Goal: Information Seeking & Learning: Learn about a topic

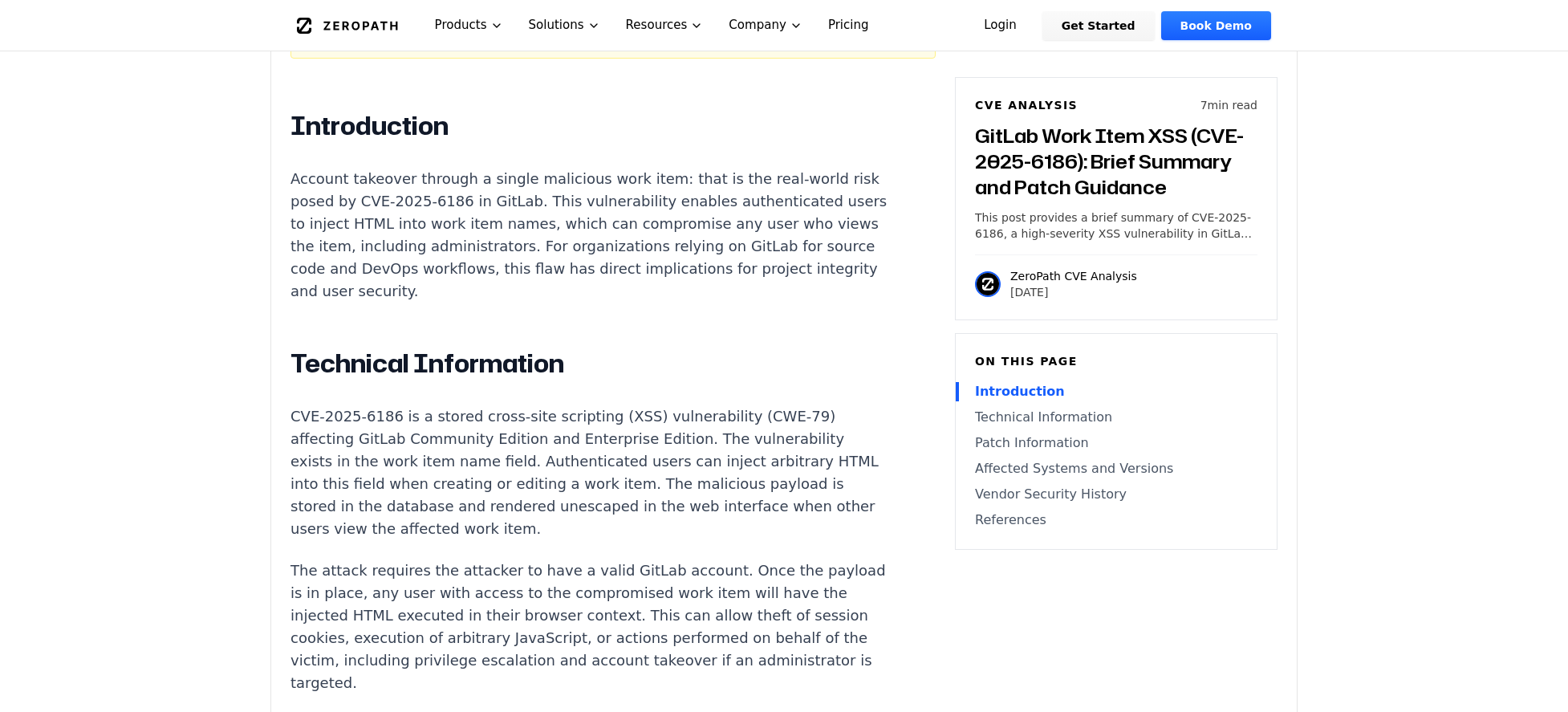
scroll to position [1043, 0]
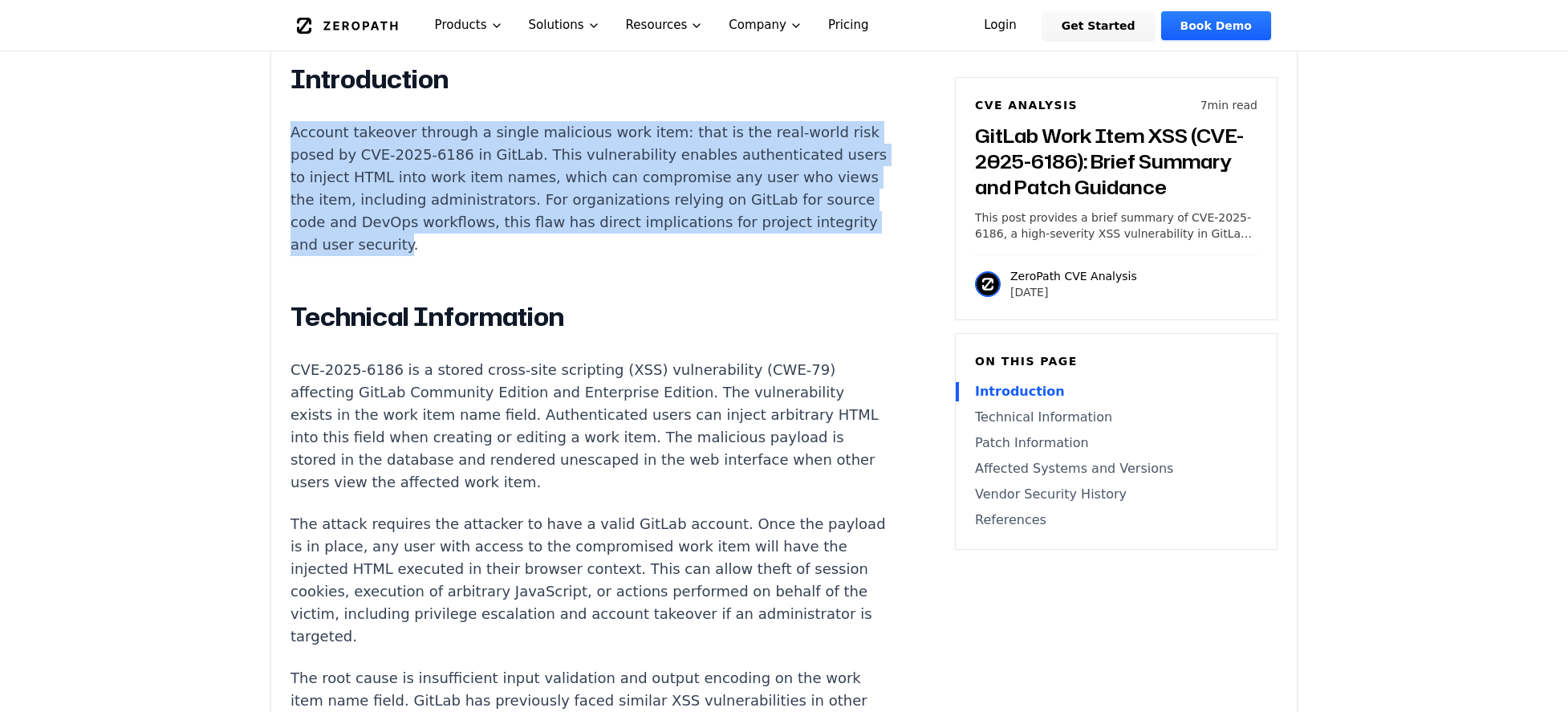
drag, startPoint x: 293, startPoint y: 113, endPoint x: 703, endPoint y: 235, distance: 427.8
click at [703, 235] on p "Account takeover through a single malicious work item: that is the real-world r…" at bounding box center [589, 188] width 597 height 134
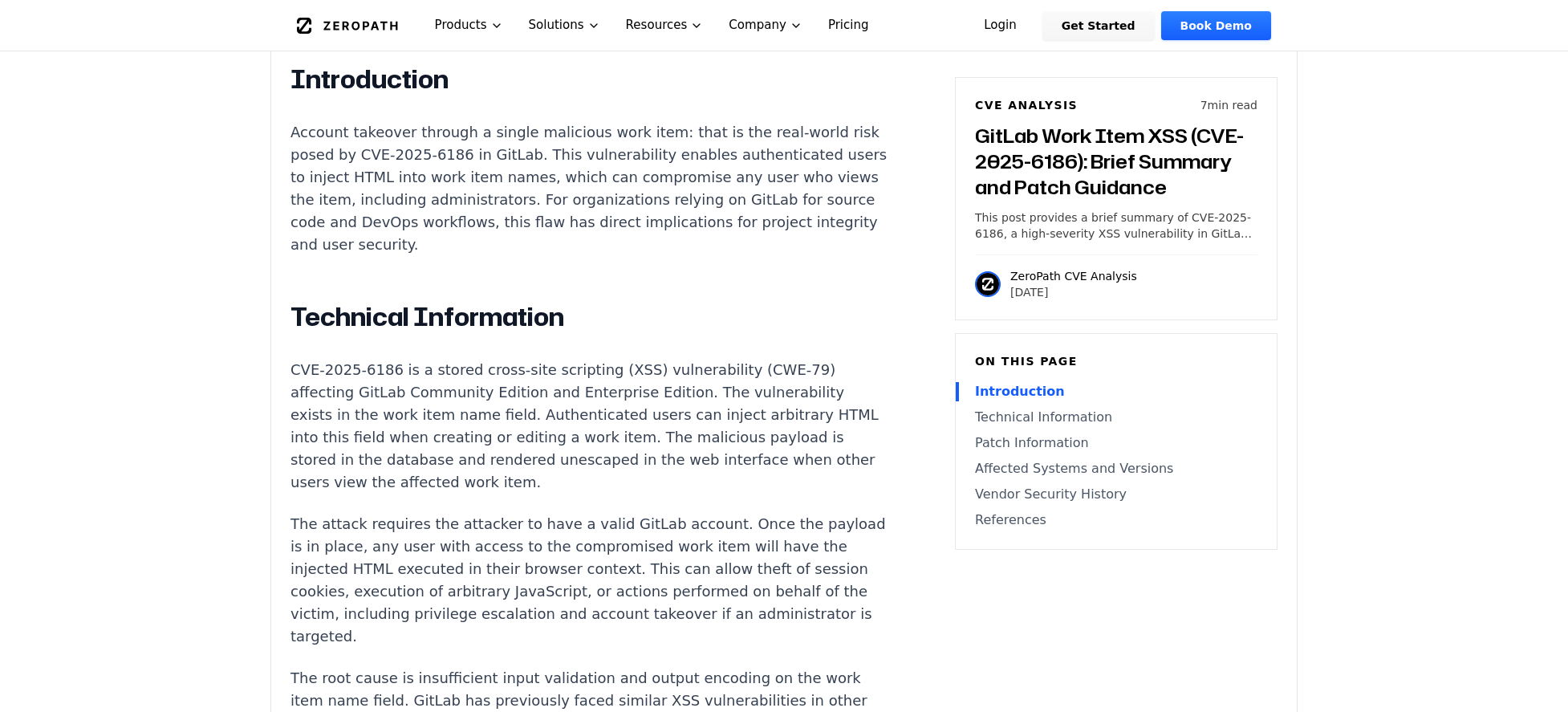
click at [708, 237] on p "Account takeover through a single malicious work item: that is the real-world r…" at bounding box center [589, 188] width 597 height 134
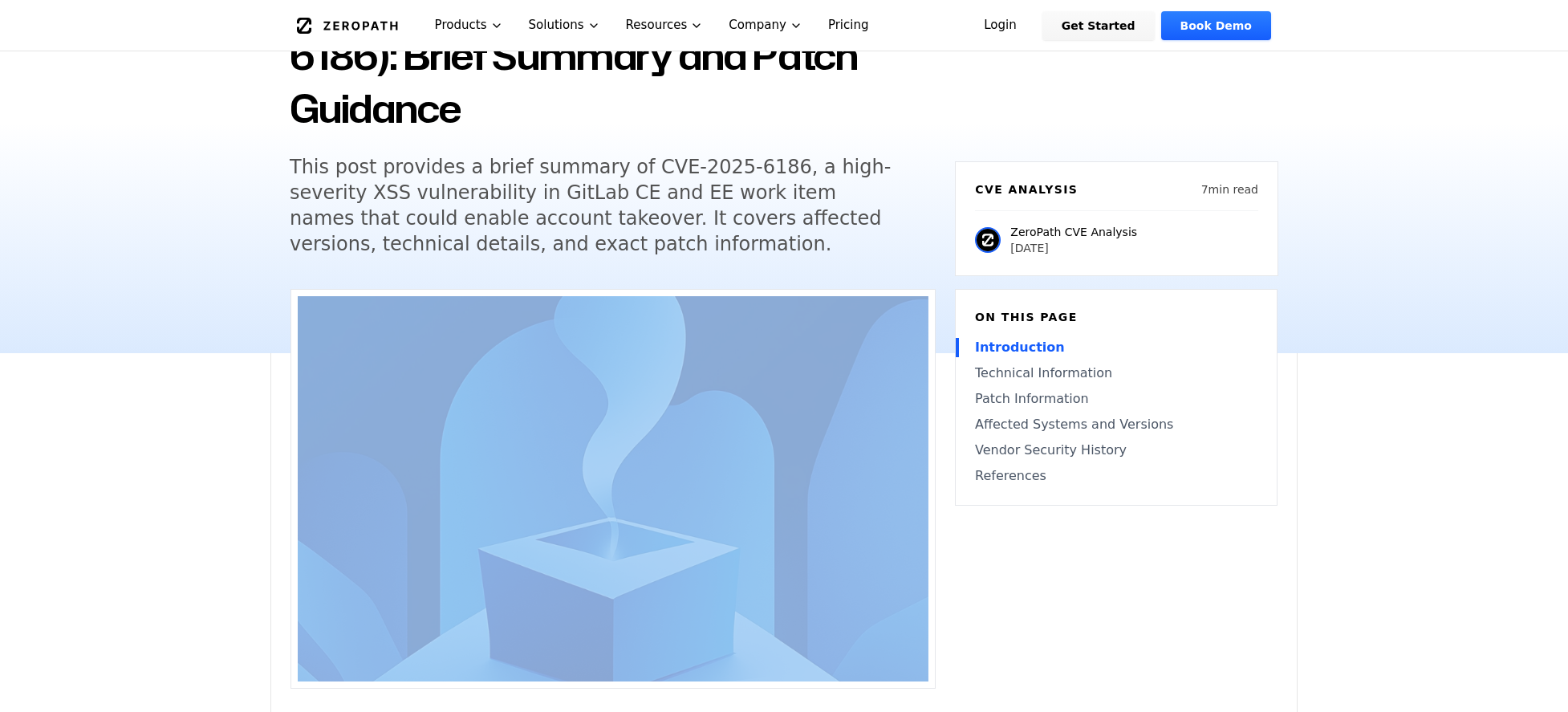
drag, startPoint x: 718, startPoint y: 233, endPoint x: 362, endPoint y: 494, distance: 441.4
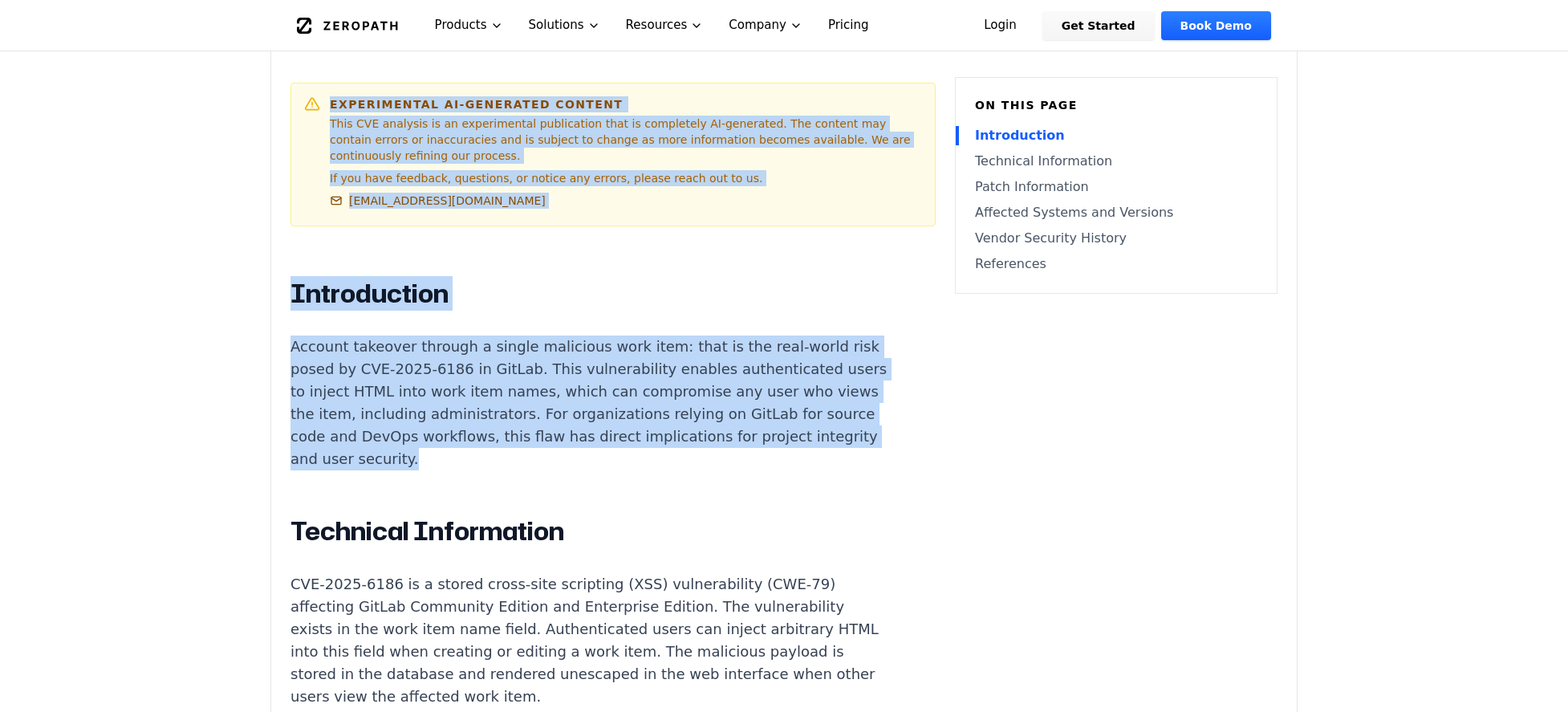
scroll to position [833, 0]
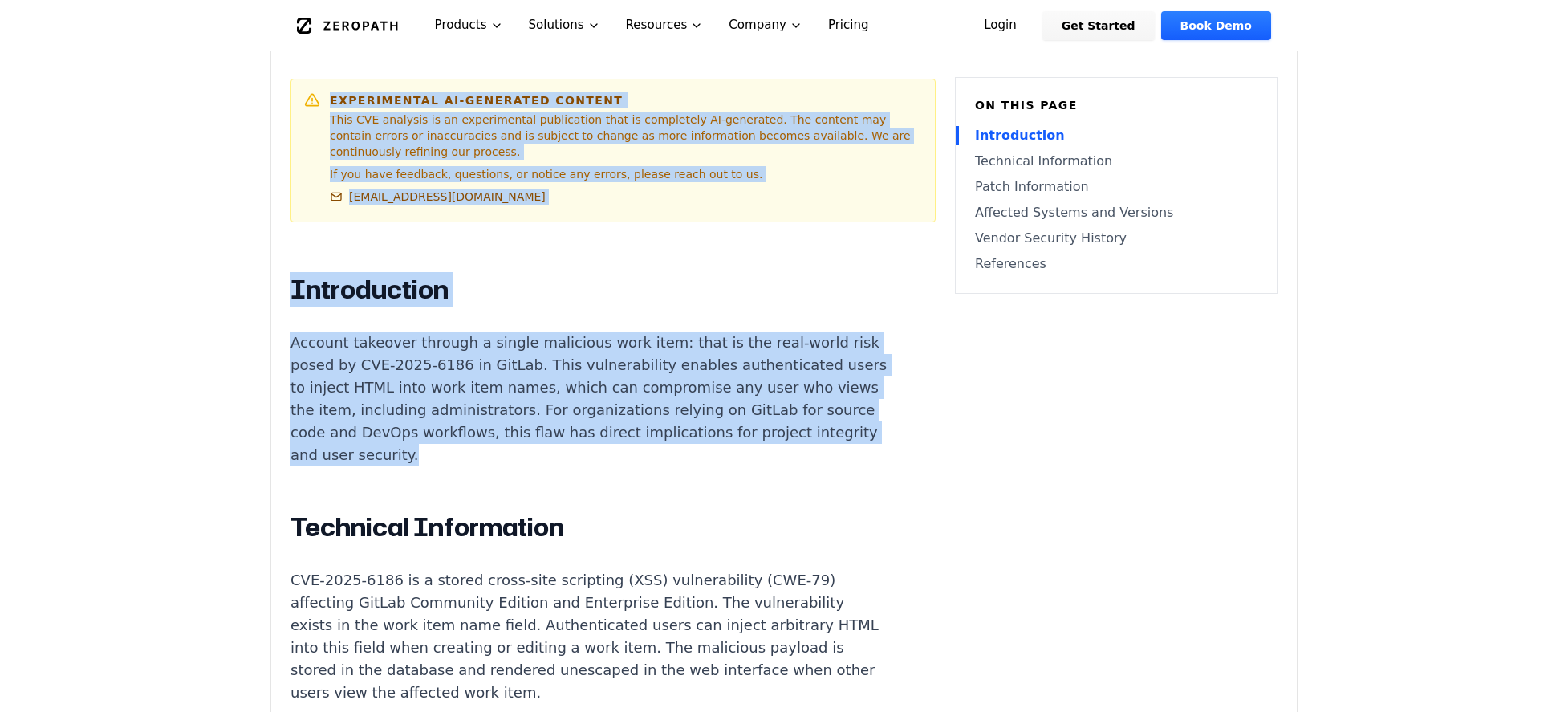
click at [438, 375] on p "Account takeover through a single malicious work item: that is the real-world r…" at bounding box center [589, 398] width 597 height 134
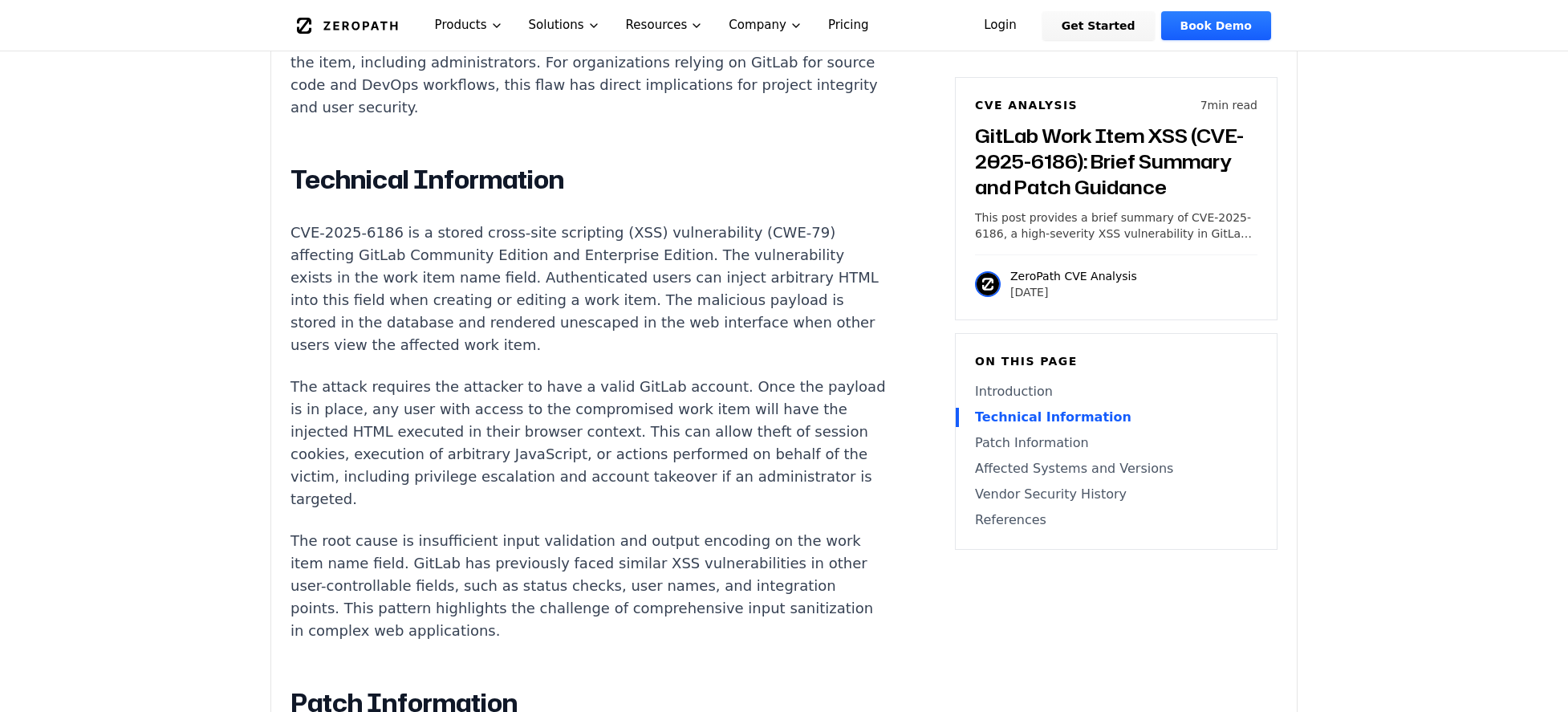
scroll to position [1186, 0]
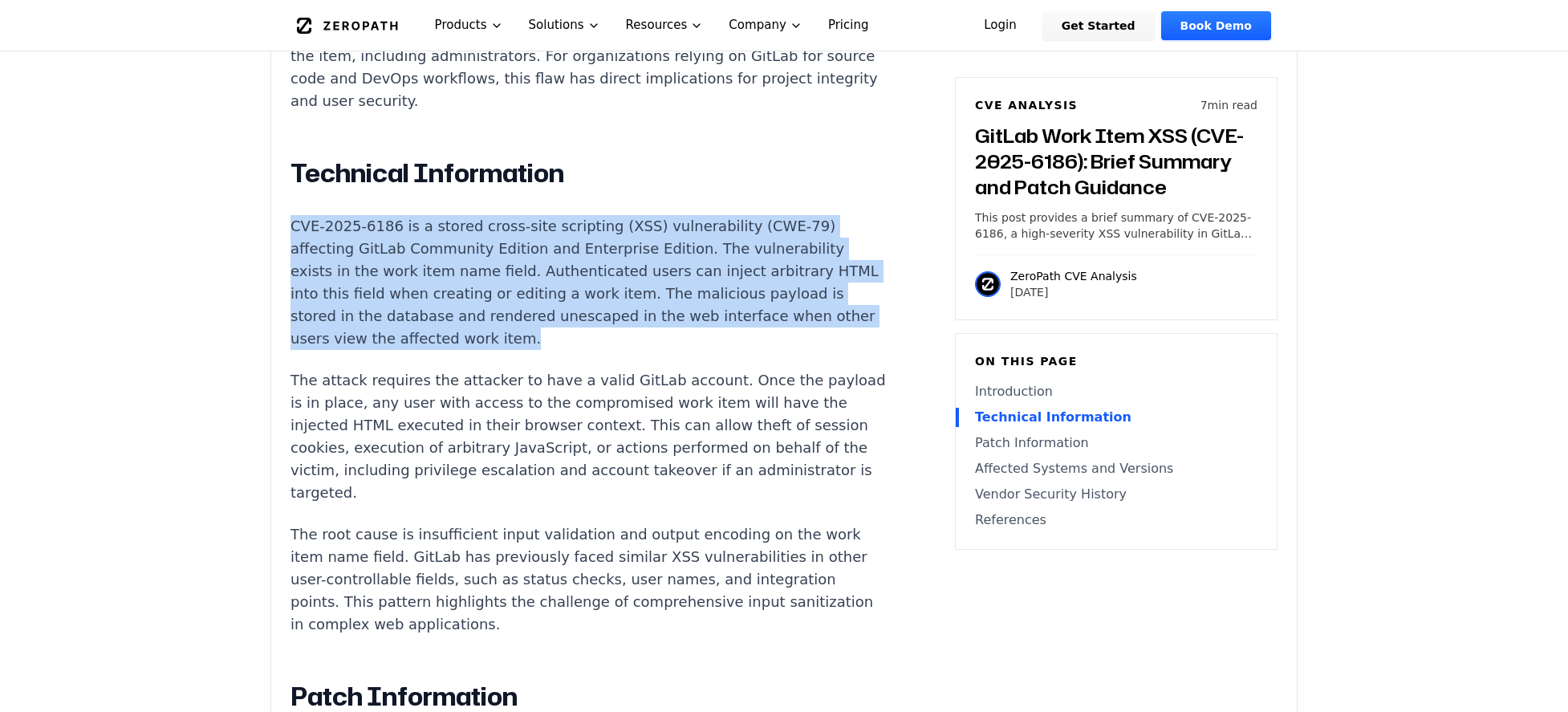
drag, startPoint x: 294, startPoint y: 209, endPoint x: 607, endPoint y: 332, distance: 336.3
click at [607, 331] on p "CVE-2025-6186 is a stored cross-site scripting (XSS) vulnerability (CWE-79) aff…" at bounding box center [589, 282] width 597 height 134
click at [607, 332] on p "CVE-2025-6186 is a stored cross-site scripting (XSS) vulnerability (CWE-79) aff…" at bounding box center [589, 282] width 597 height 134
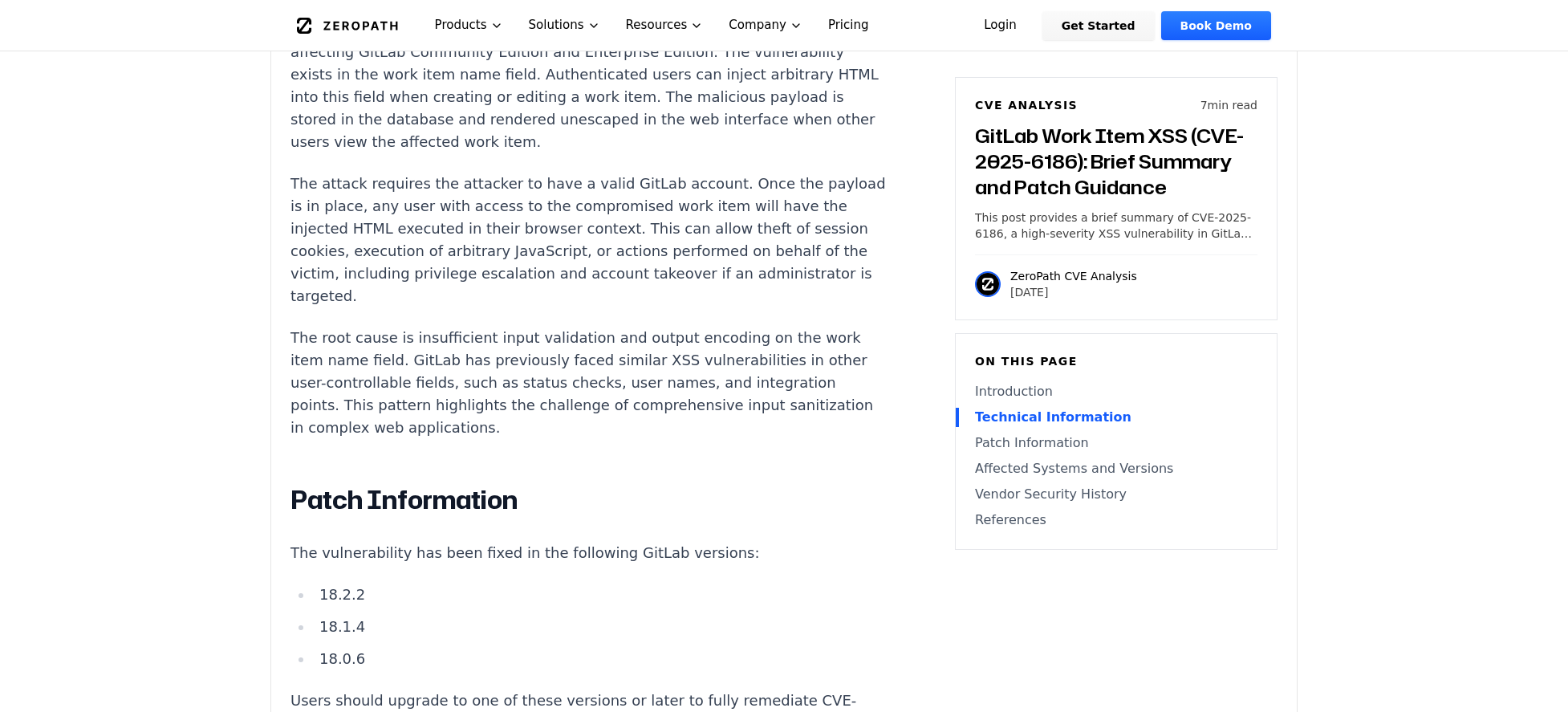
scroll to position [1427, 0]
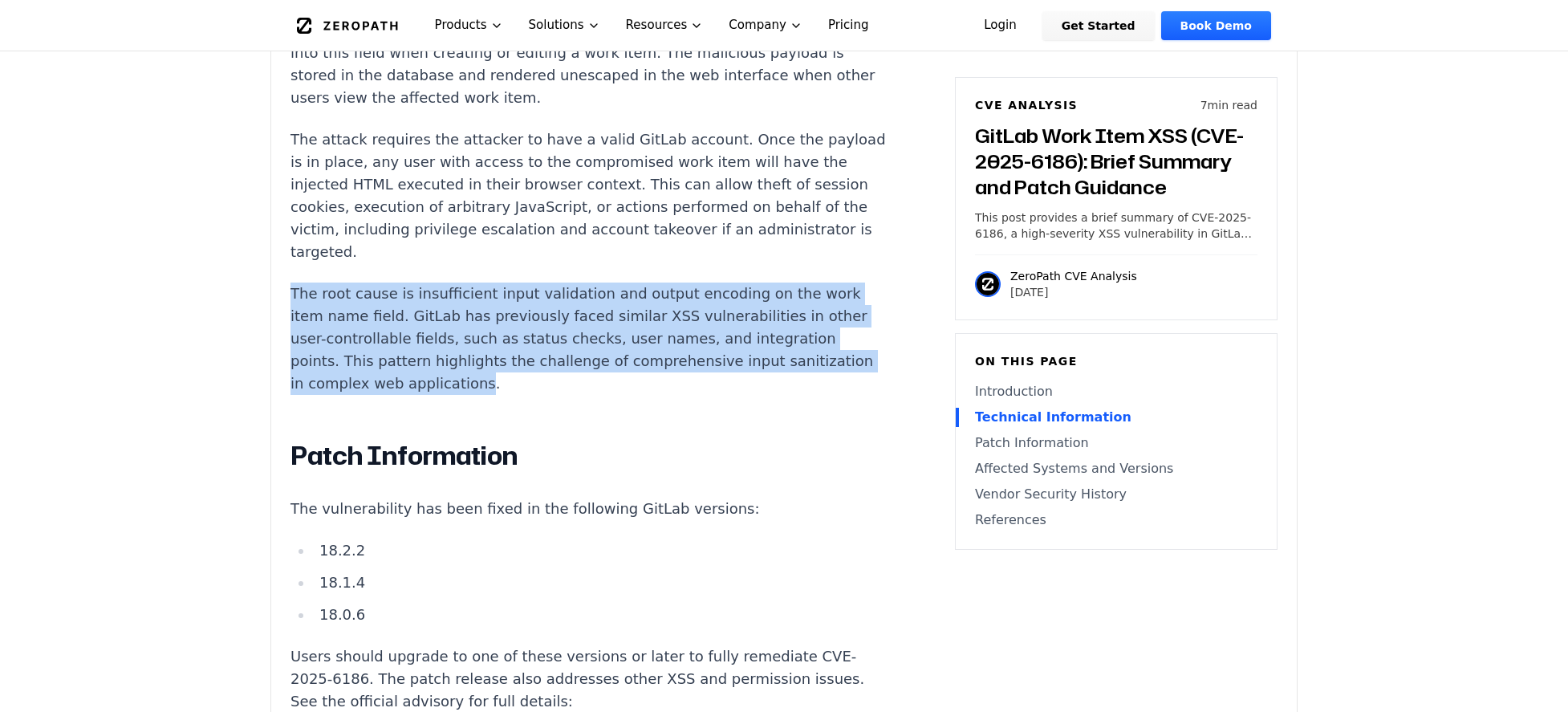
drag, startPoint x: 290, startPoint y: 274, endPoint x: 553, endPoint y: 368, distance: 279.3
click at [548, 365] on p "The root cause is insufficient input validation and output encoding on the work…" at bounding box center [589, 338] width 597 height 112
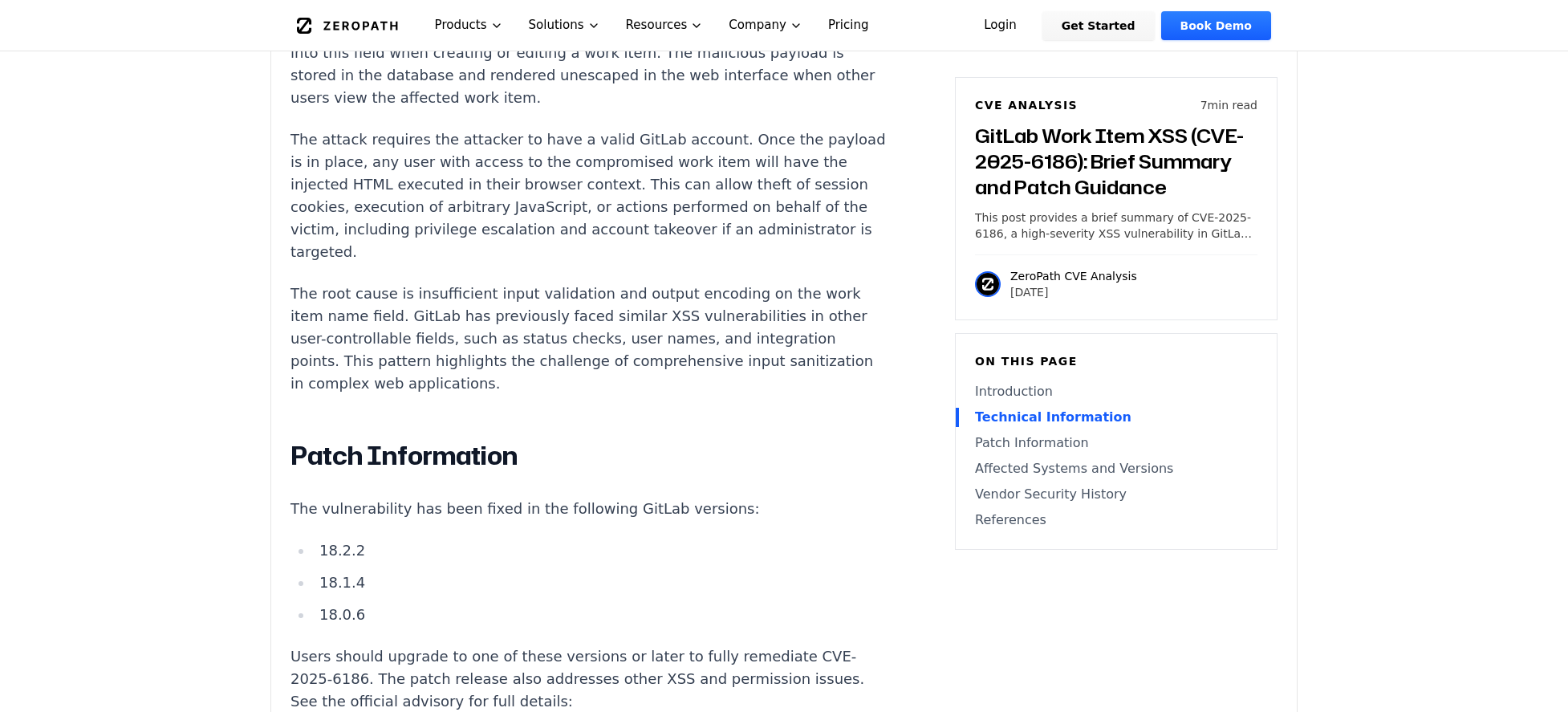
click at [553, 368] on p "The root cause is insufficient input validation and output encoding on the work…" at bounding box center [589, 338] width 597 height 112
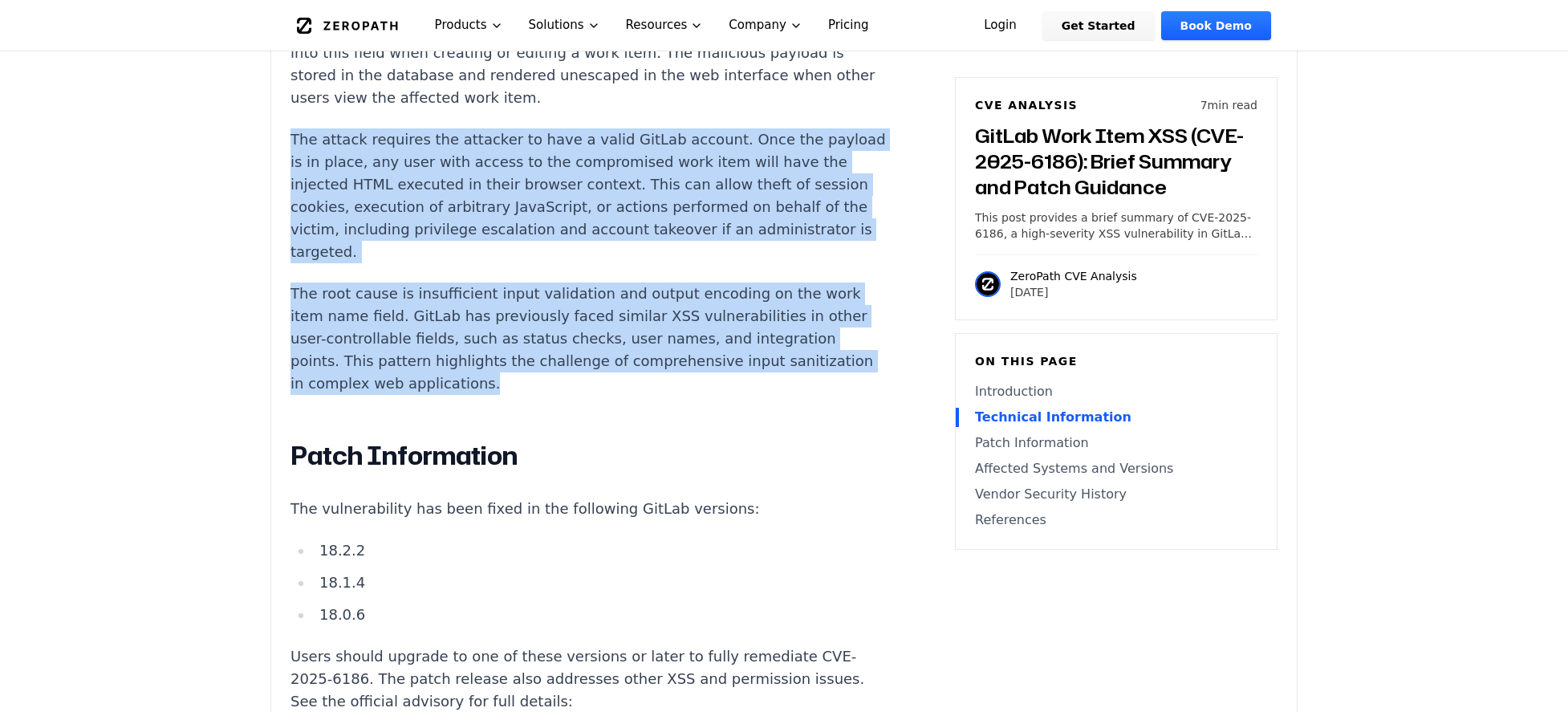
drag, startPoint x: 554, startPoint y: 370, endPoint x: 271, endPoint y: 130, distance: 371.1
click at [271, 130] on div "Experimental AI-Generated Content This CVE analysis is an experimental publicat…" at bounding box center [784, 391] width 1026 height 2677
click at [476, 247] on div "Introduction Account takeover through a single malicious work item: that is the…" at bounding box center [589, 667] width 597 height 1976
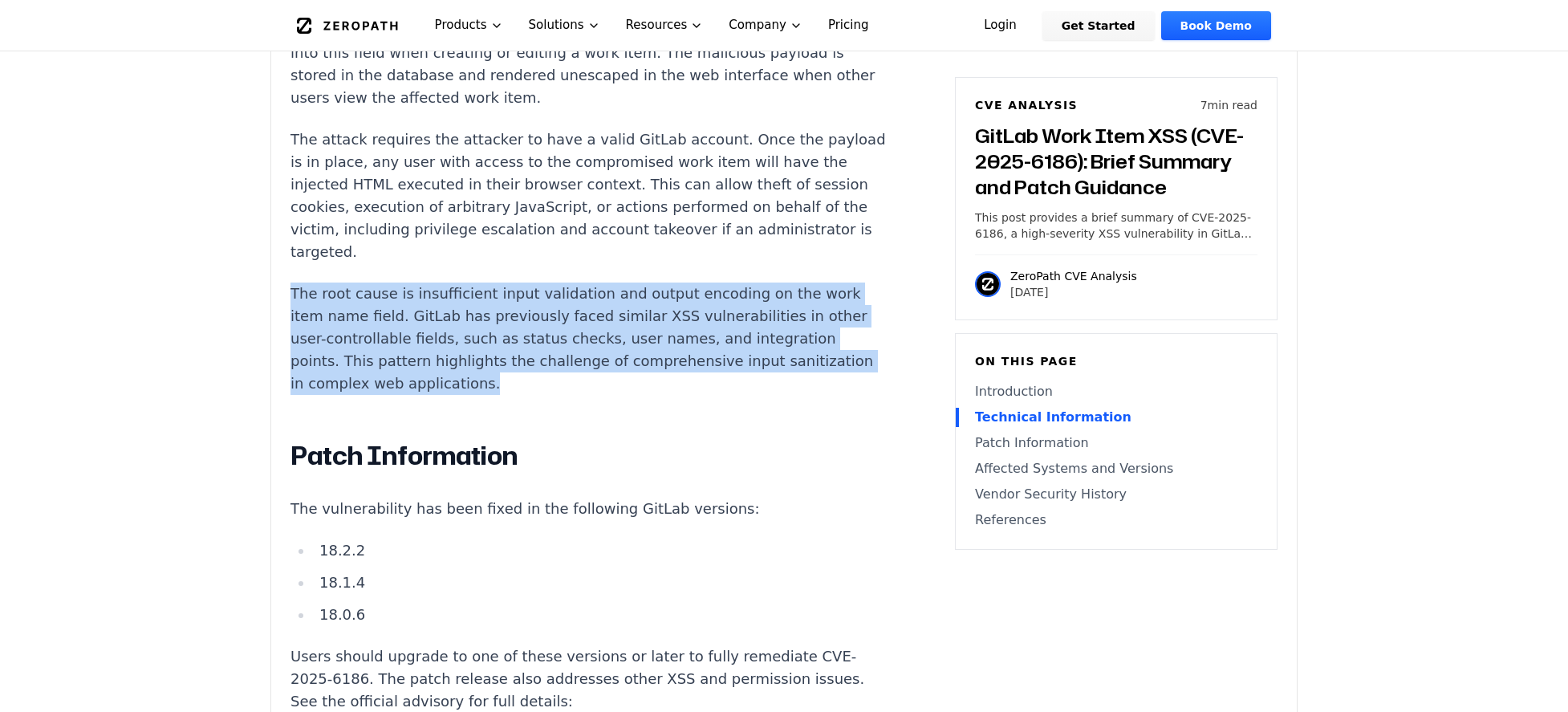
drag, startPoint x: 547, startPoint y: 366, endPoint x: 472, endPoint y: 354, distance: 76.0
click at [287, 286] on div "Experimental AI-Generated Content This CVE analysis is an experimental publicat…" at bounding box center [784, 391] width 1026 height 2677
click at [515, 358] on p "The root cause is insufficient input validation and output encoding on the work…" at bounding box center [589, 338] width 597 height 112
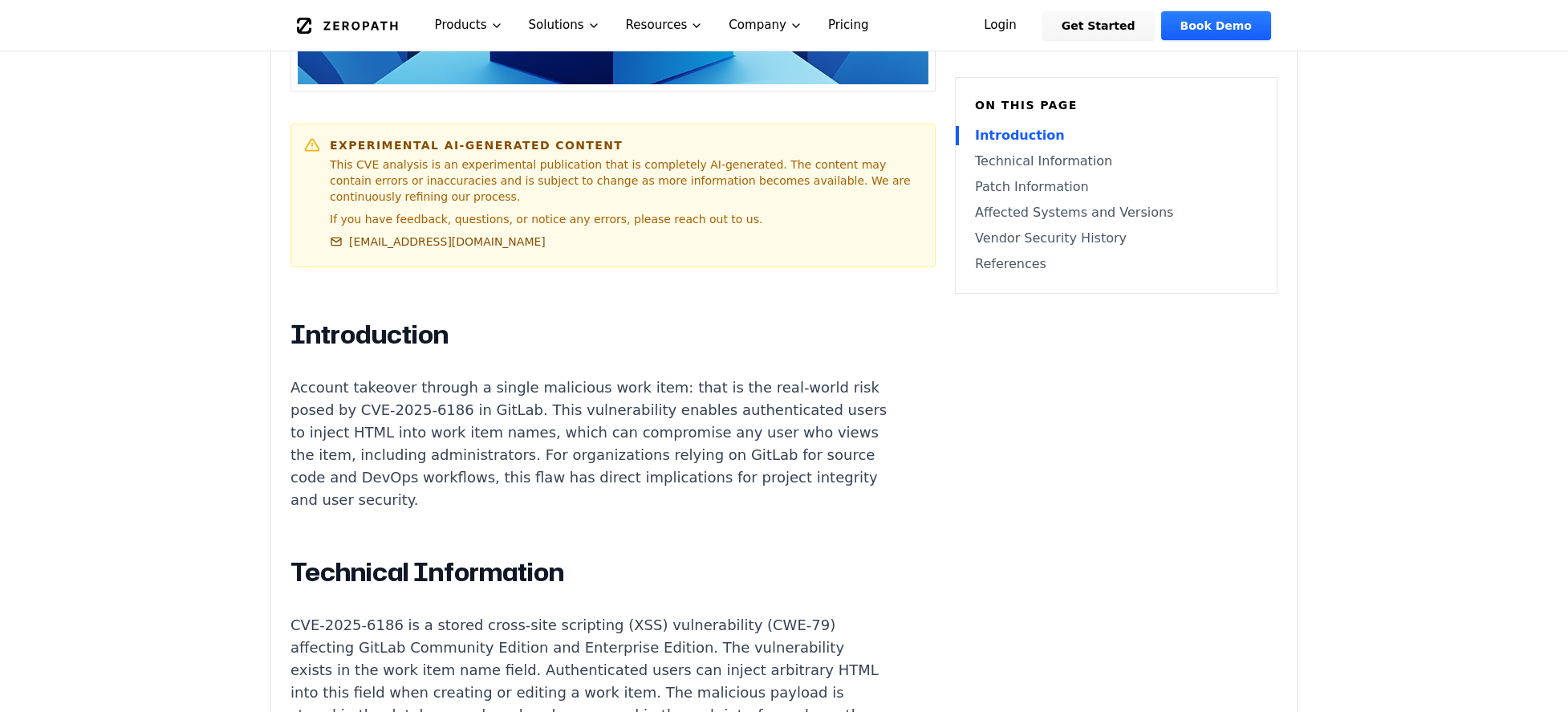
scroll to position [785, 0]
